Goal: Find specific page/section: Find specific page/section

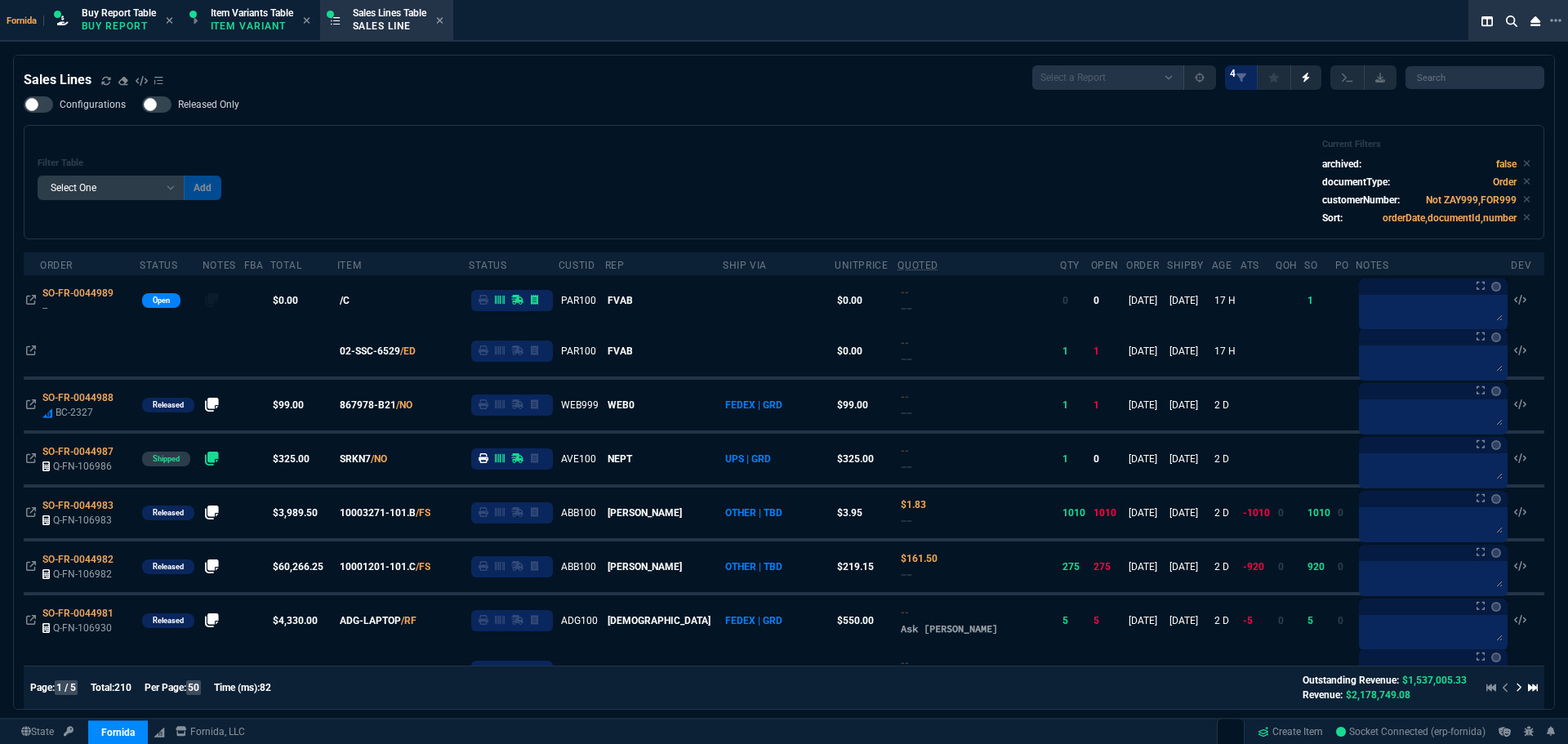
select select "1: BROV"
click at [394, 76] on div "Sales Lines Select a Report NEW QUERY SonicWall Sale AMZ (MTD) NEW QUERY INS100…" at bounding box center [784, 77] width 1521 height 25
click at [263, 23] on p "Item Variant" at bounding box center [252, 26] width 82 height 13
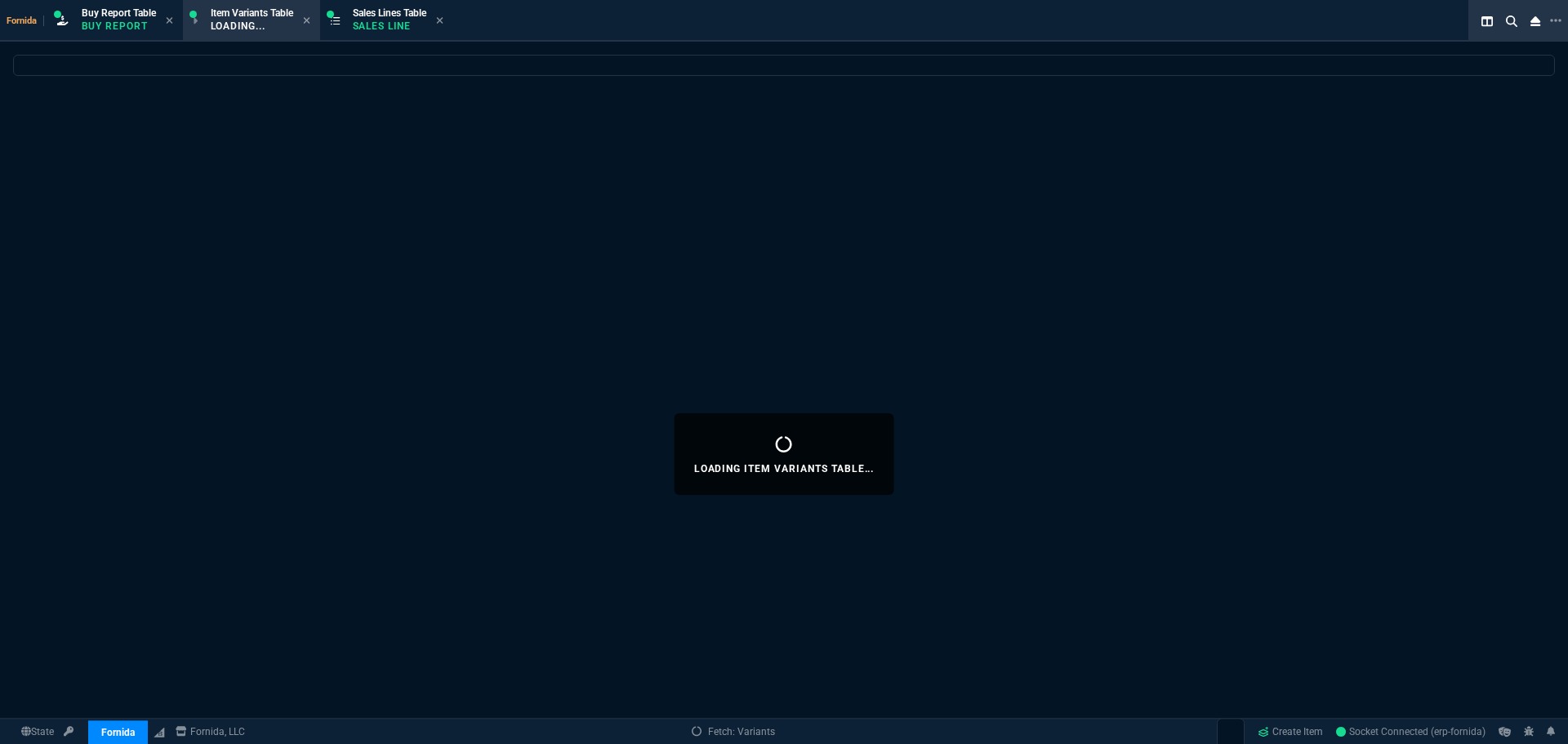
select select
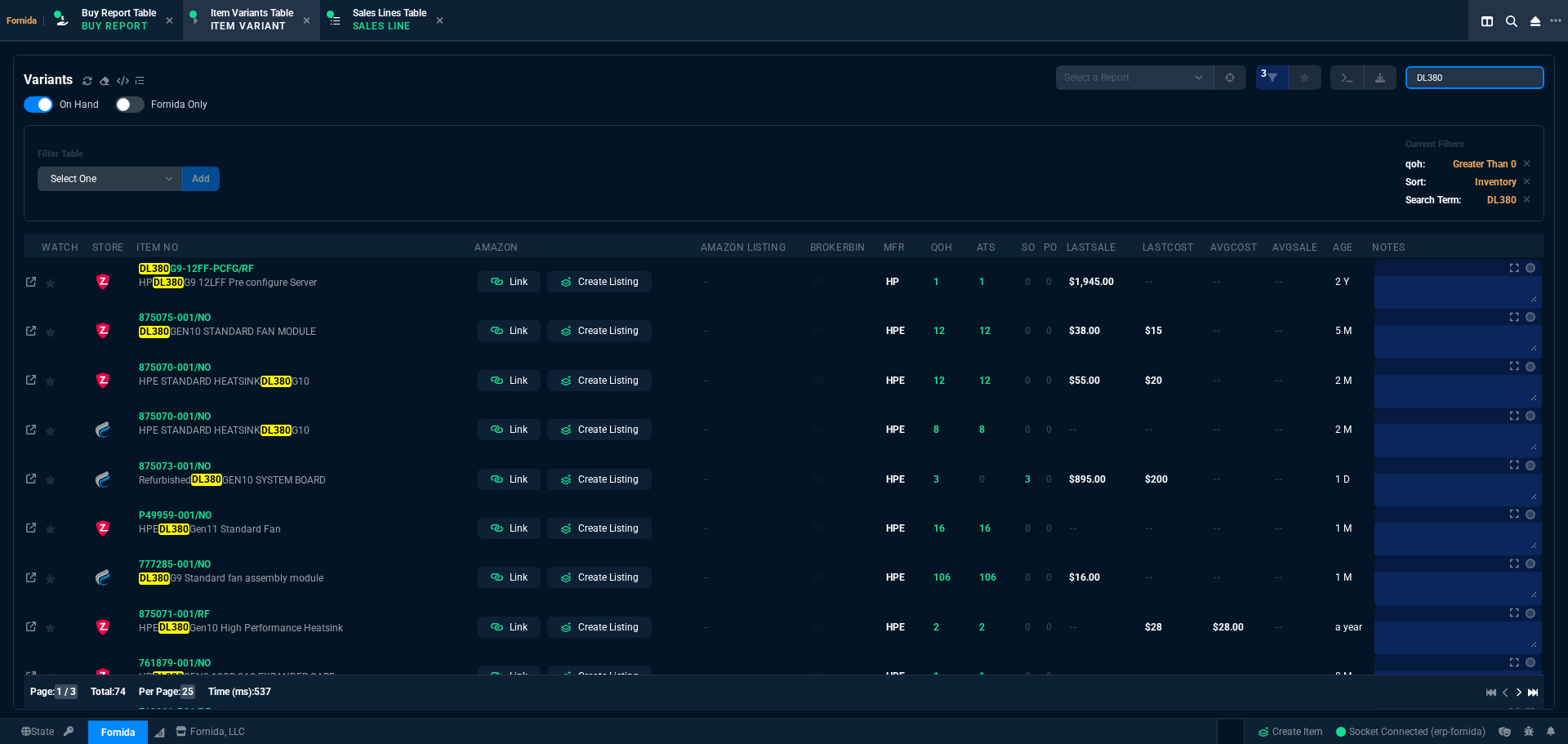
drag, startPoint x: 1453, startPoint y: 81, endPoint x: 1275, endPoint y: 97, distance: 178.7
click at [1371, 80] on div "Select a Report ProblemInventory-7-17-23 BrokerBin22 Listed On Amazon Stock not…" at bounding box center [1300, 77] width 489 height 25
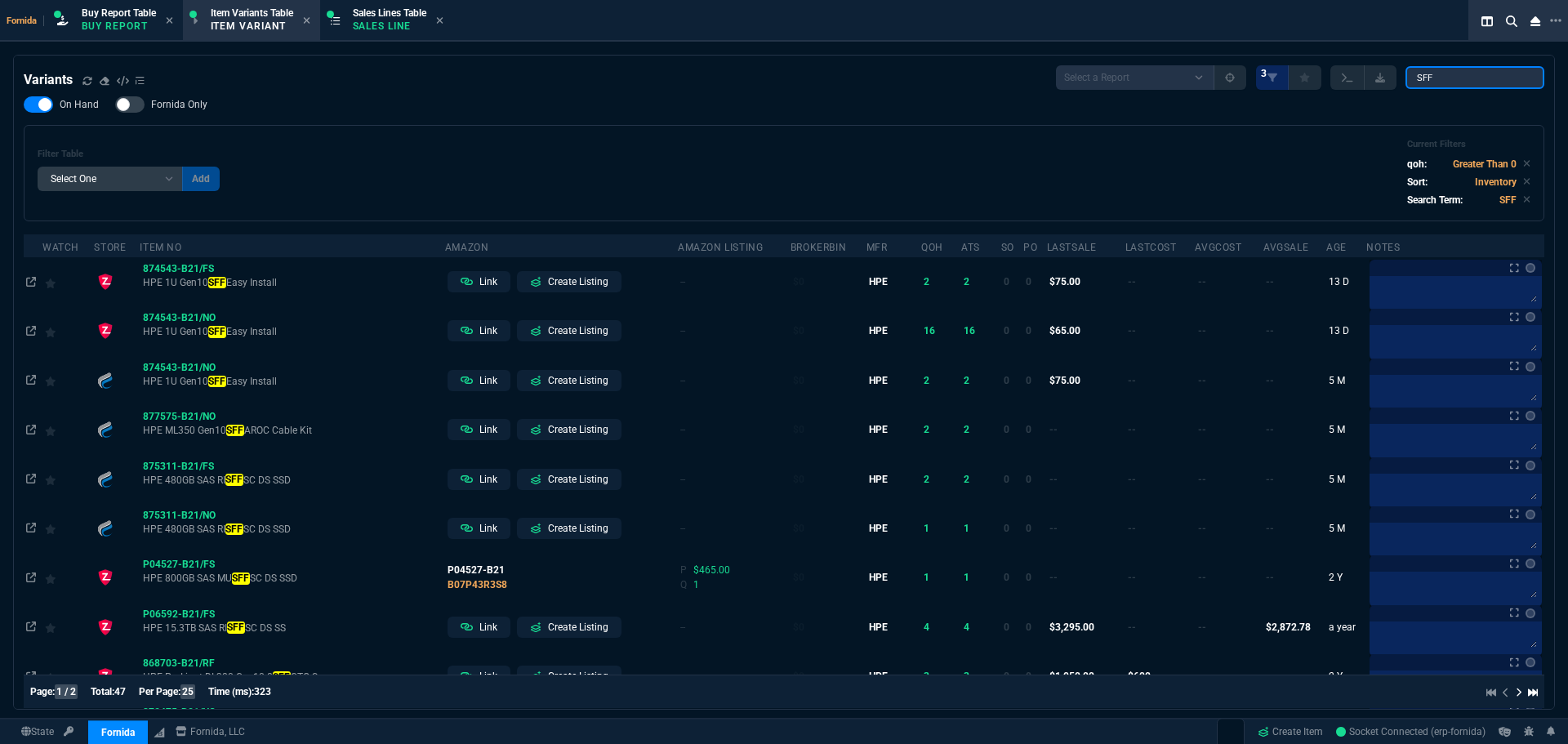
type input "SFF"
click at [1023, 143] on div "Filter Table Select One Add Filter () Age (daysAgo) Amazon (asin) Amazon Listin…" at bounding box center [783, 174] width 1493 height 69
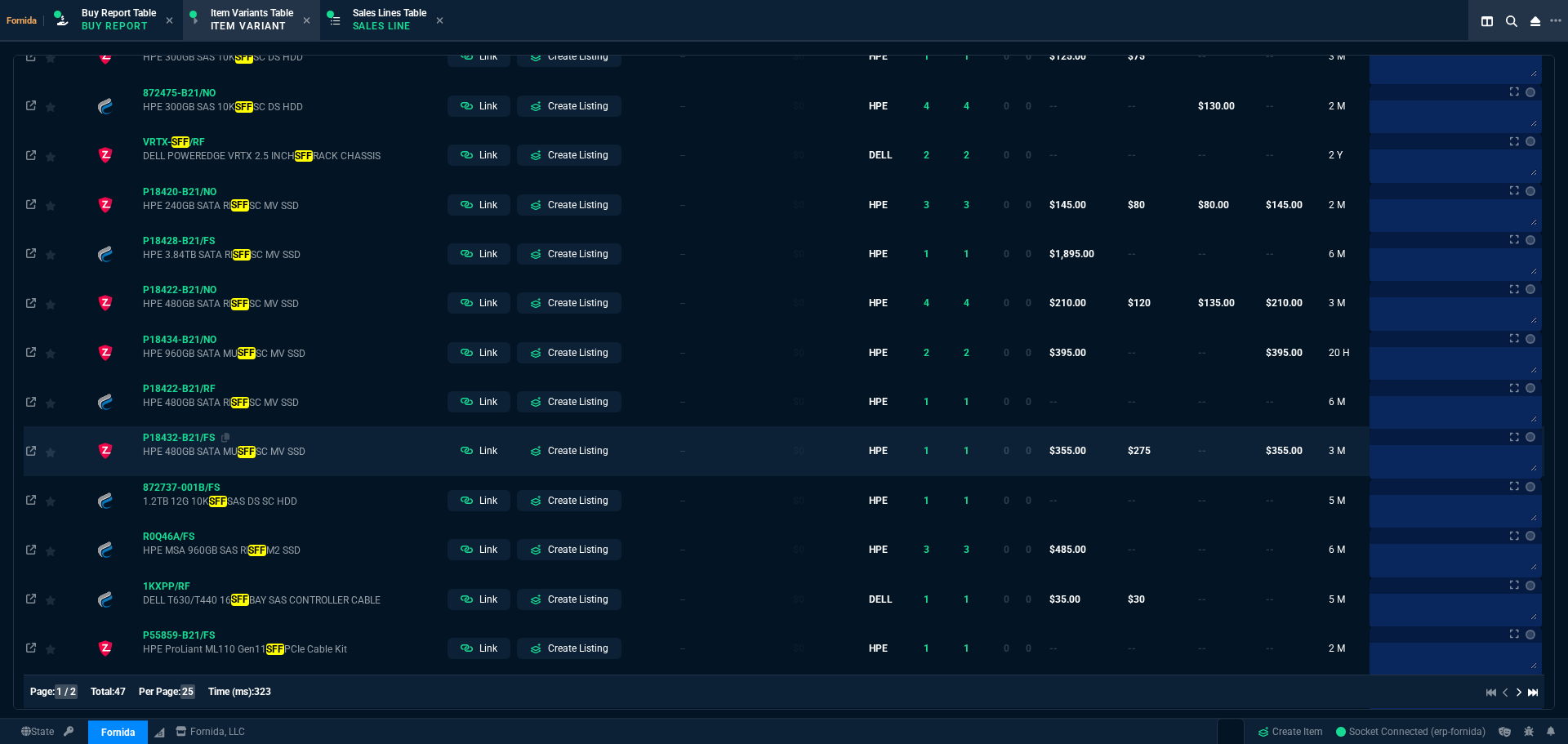
scroll to position [668, 0]
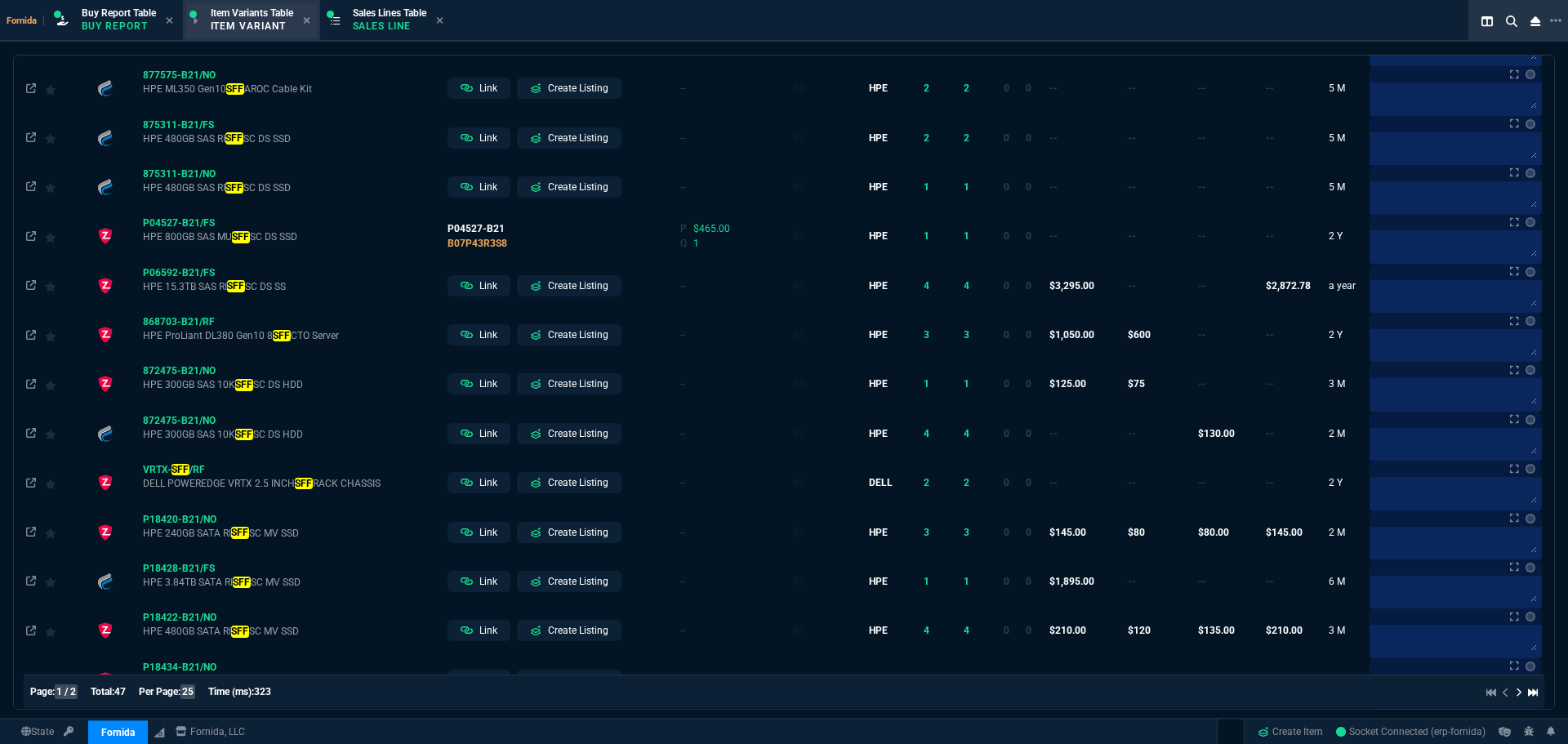
drag, startPoint x: 237, startPoint y: 26, endPoint x: 263, endPoint y: 32, distance: 26.7
click at [237, 26] on p "Item Variant" at bounding box center [252, 26] width 82 height 13
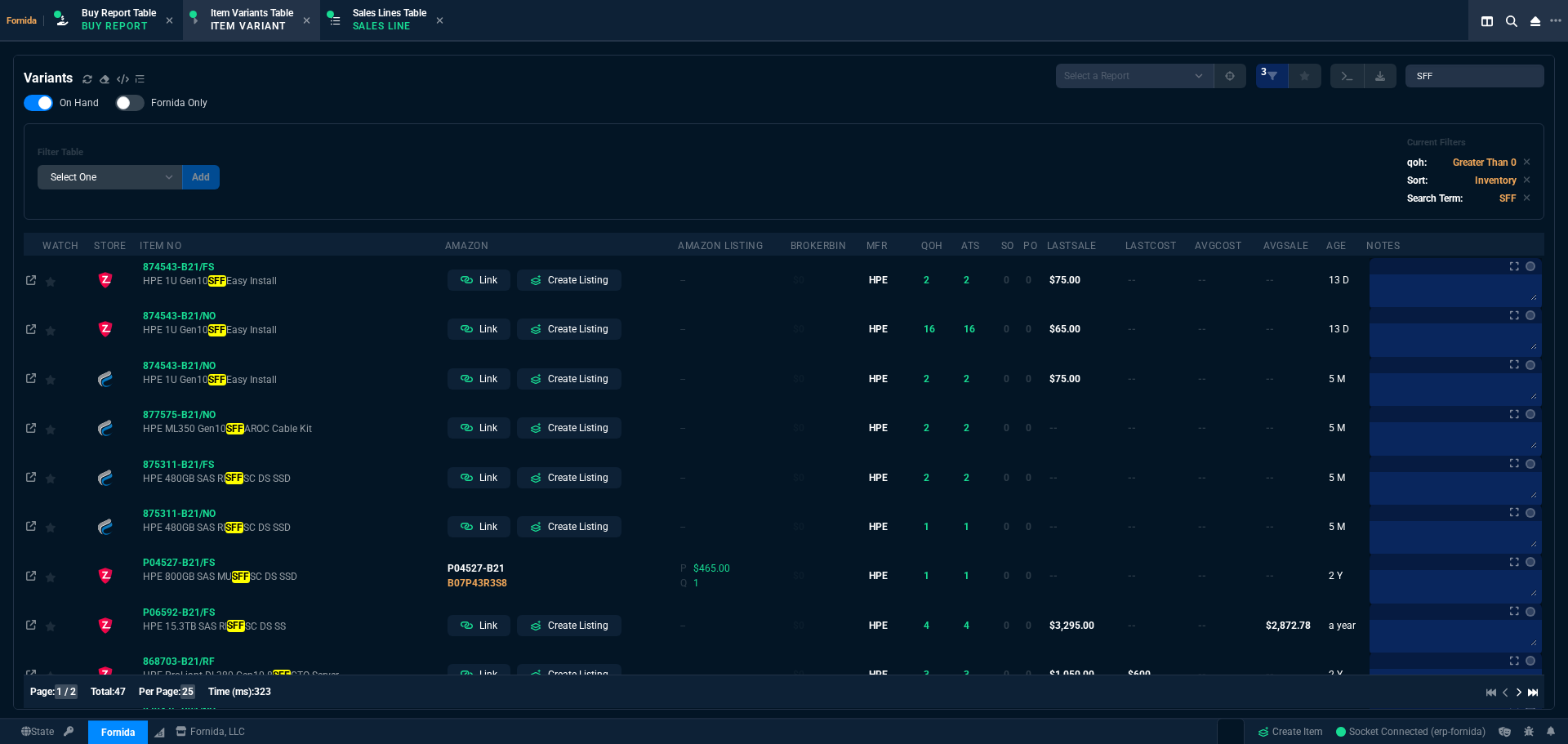
scroll to position [0, 0]
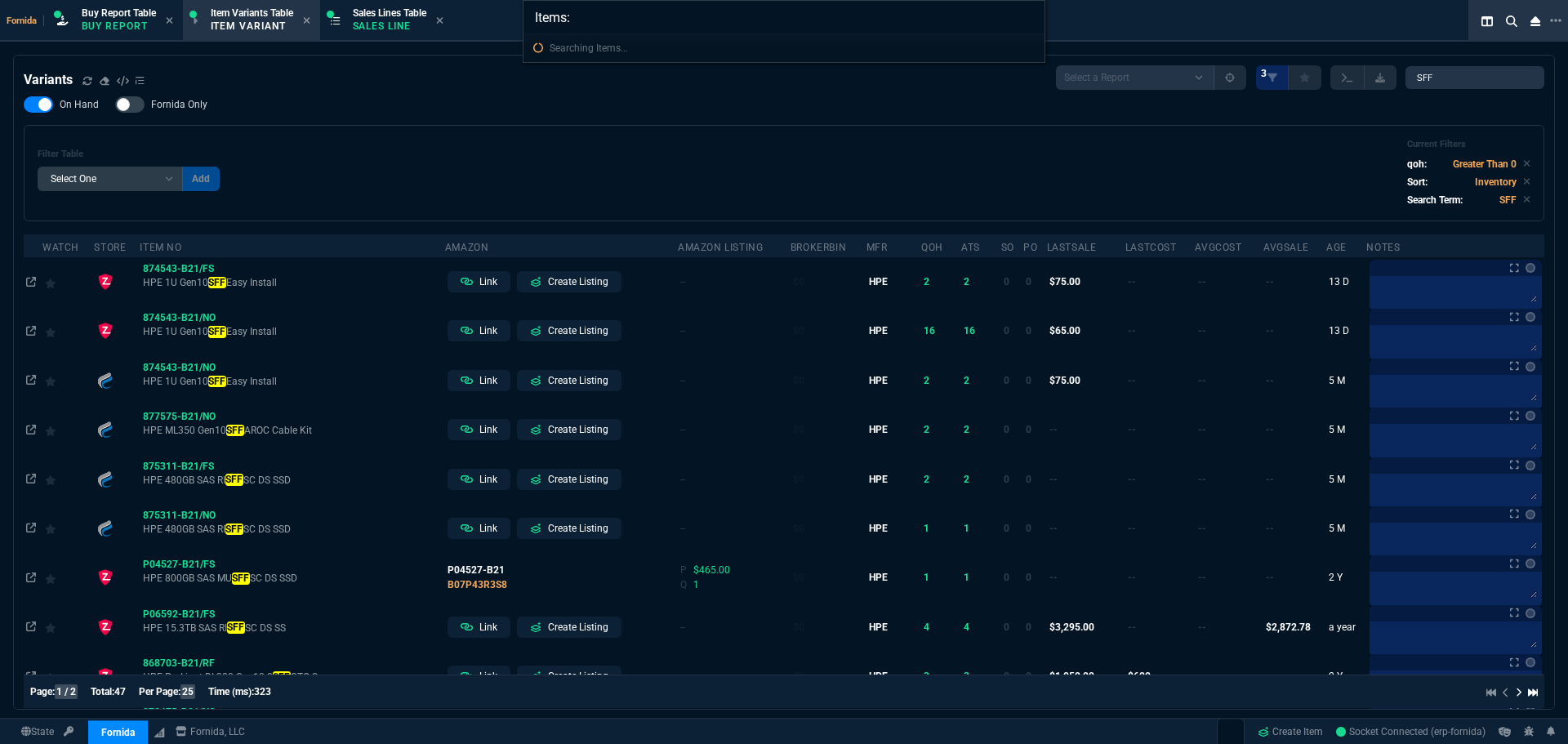
type input "Items: P22892"
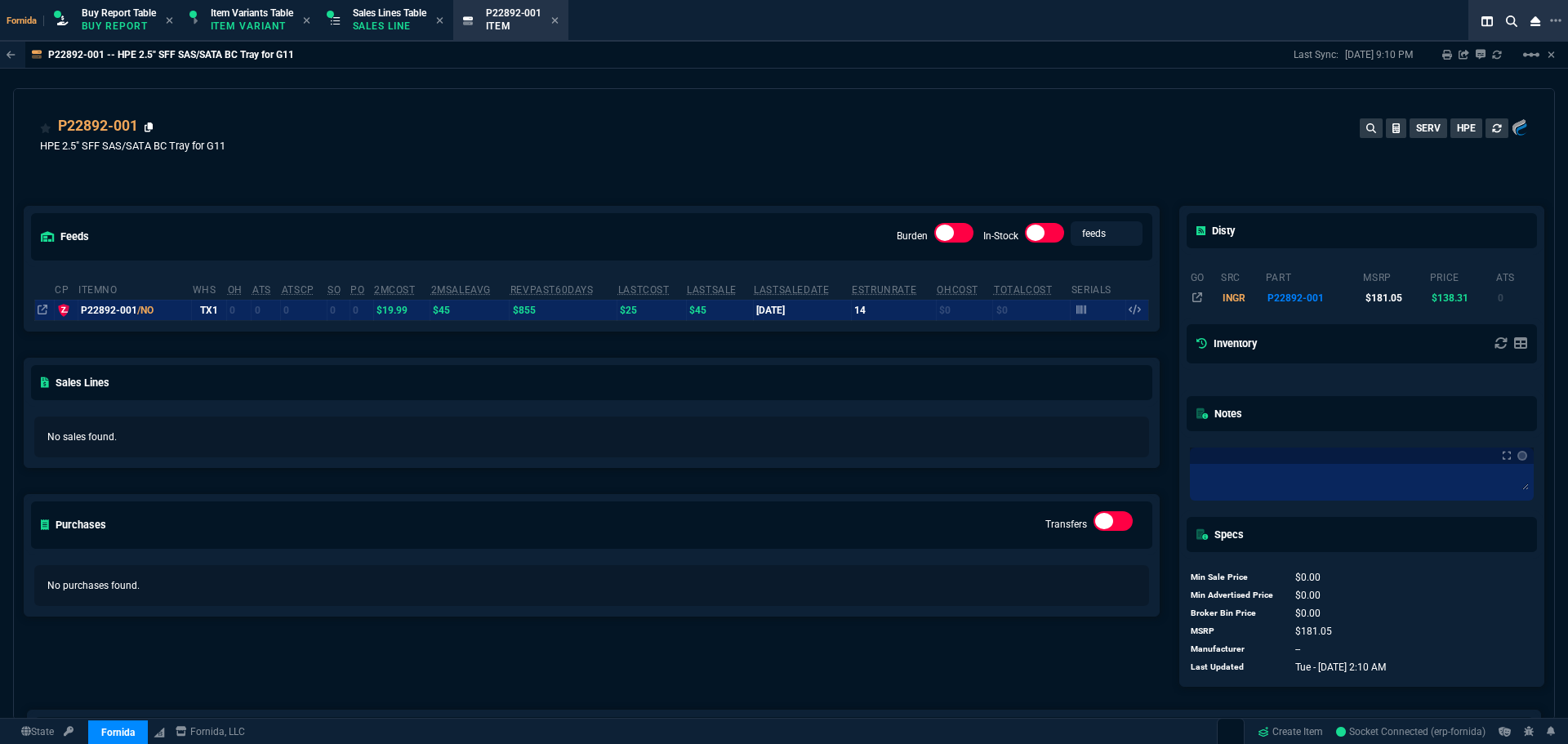
click at [146, 127] on icon at bounding box center [149, 127] width 9 height 10
